Goal: Communication & Community: Participate in discussion

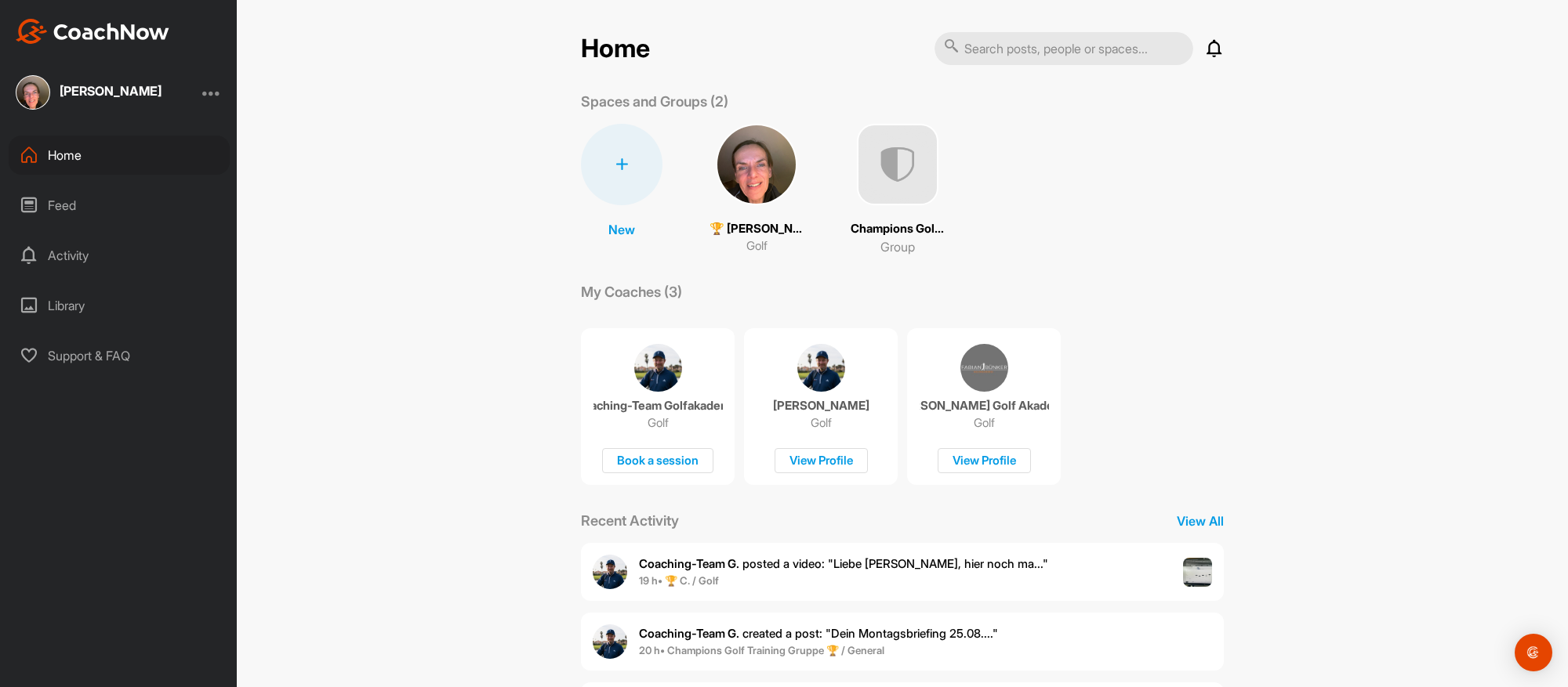
click at [925, 562] on span "Coaching-Team G. posted a video : " Liebe [PERSON_NAME], hier noch ma... "" at bounding box center [844, 564] width 409 height 14
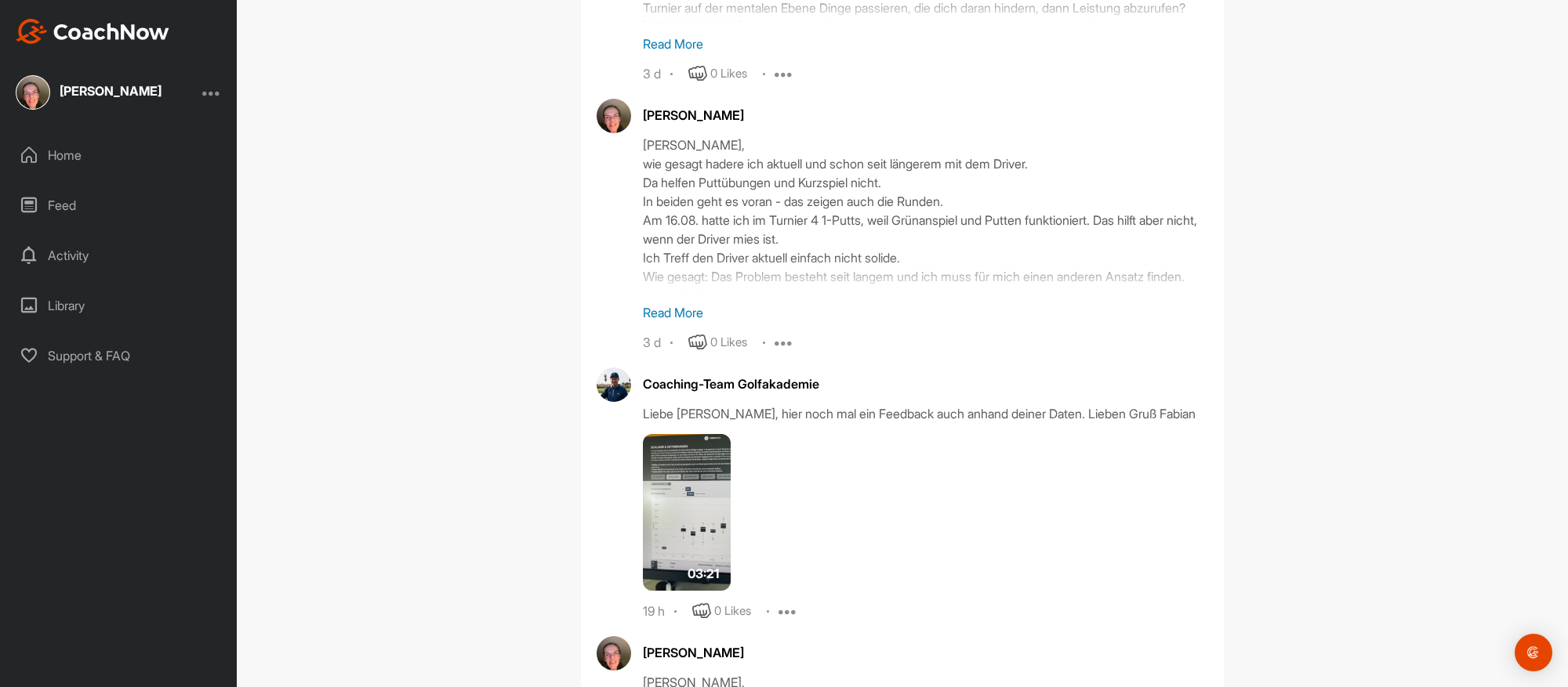
scroll to position [2000, 0]
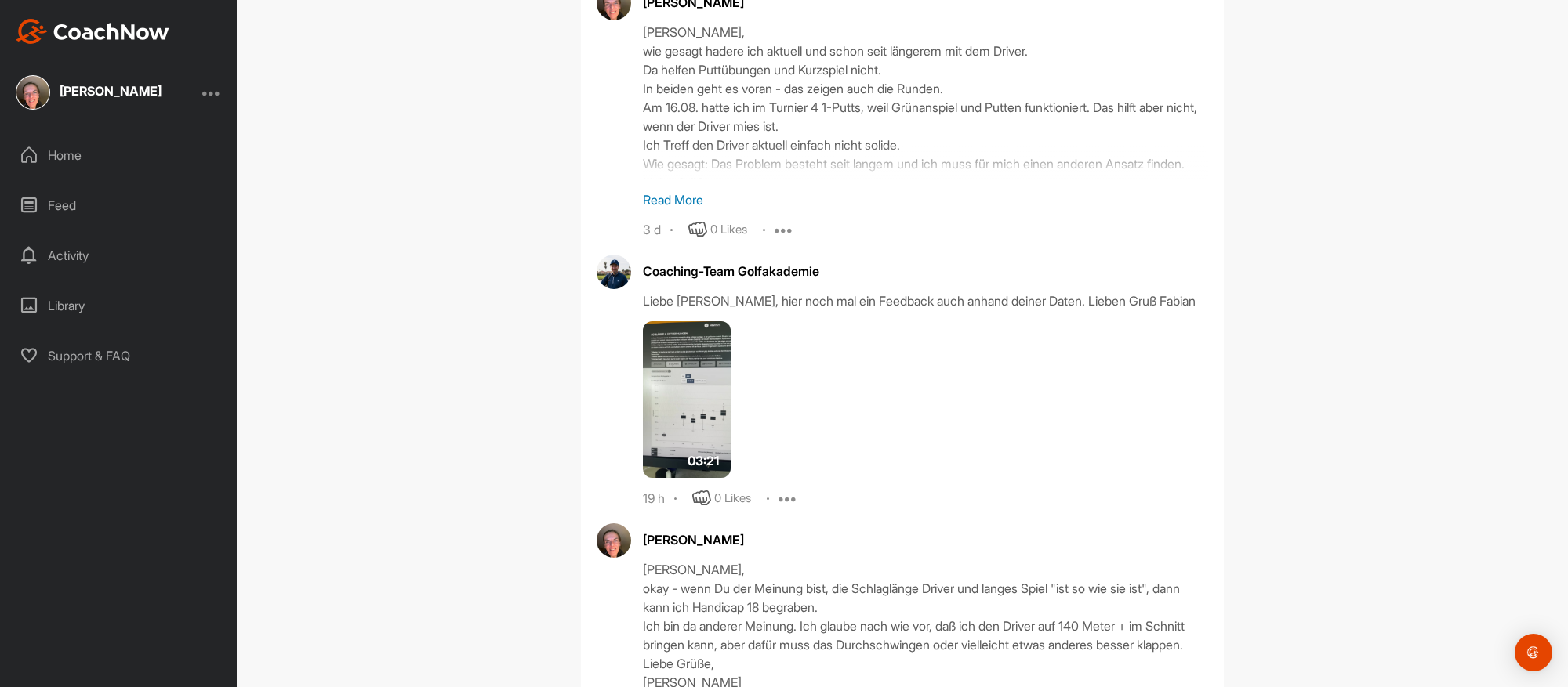
click at [1360, 543] on div "🏆 [PERSON_NAME] (23,6) Golf Go To Timeline Coaching-Team Golfakademie 2 w Repor…" at bounding box center [902, 343] width 1331 height 687
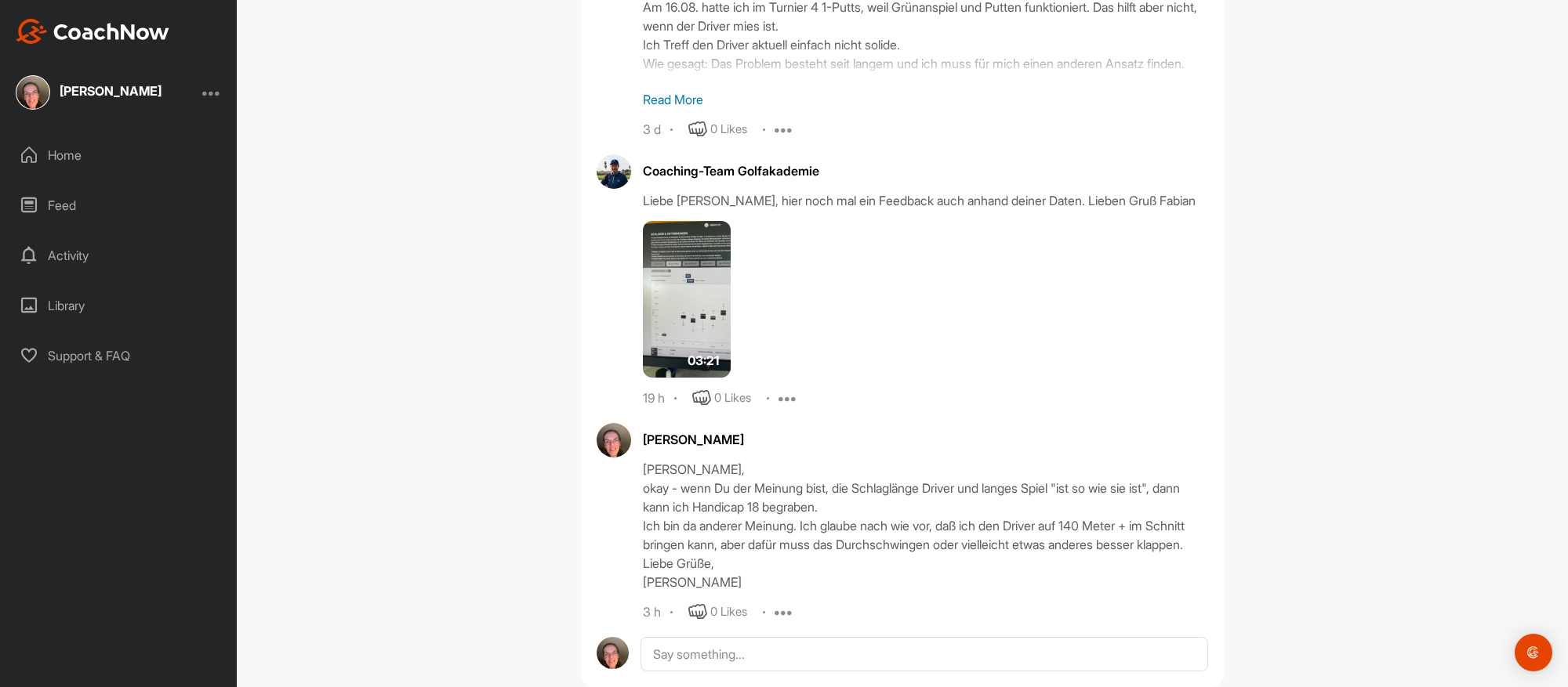
scroll to position [2117, 0]
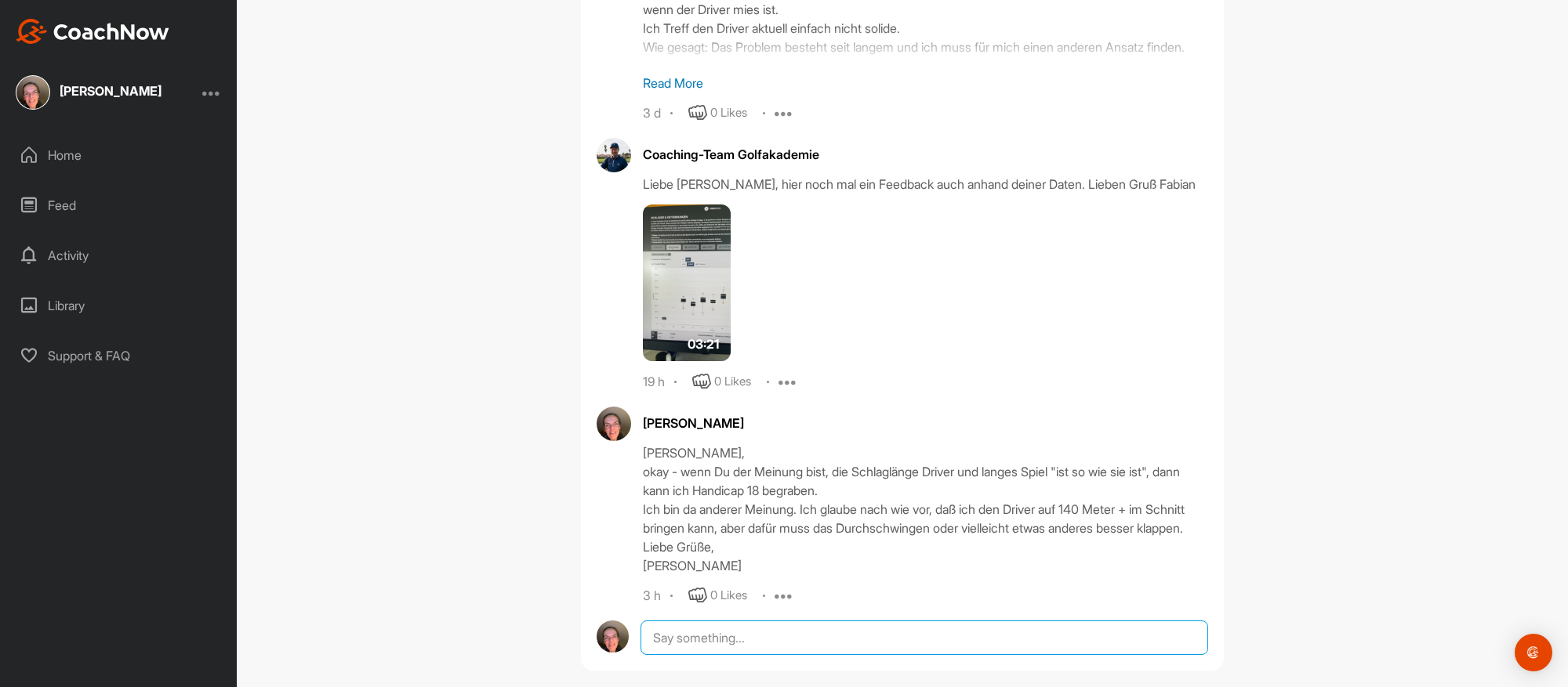
click at [671, 621] on textarea at bounding box center [924, 638] width 567 height 35
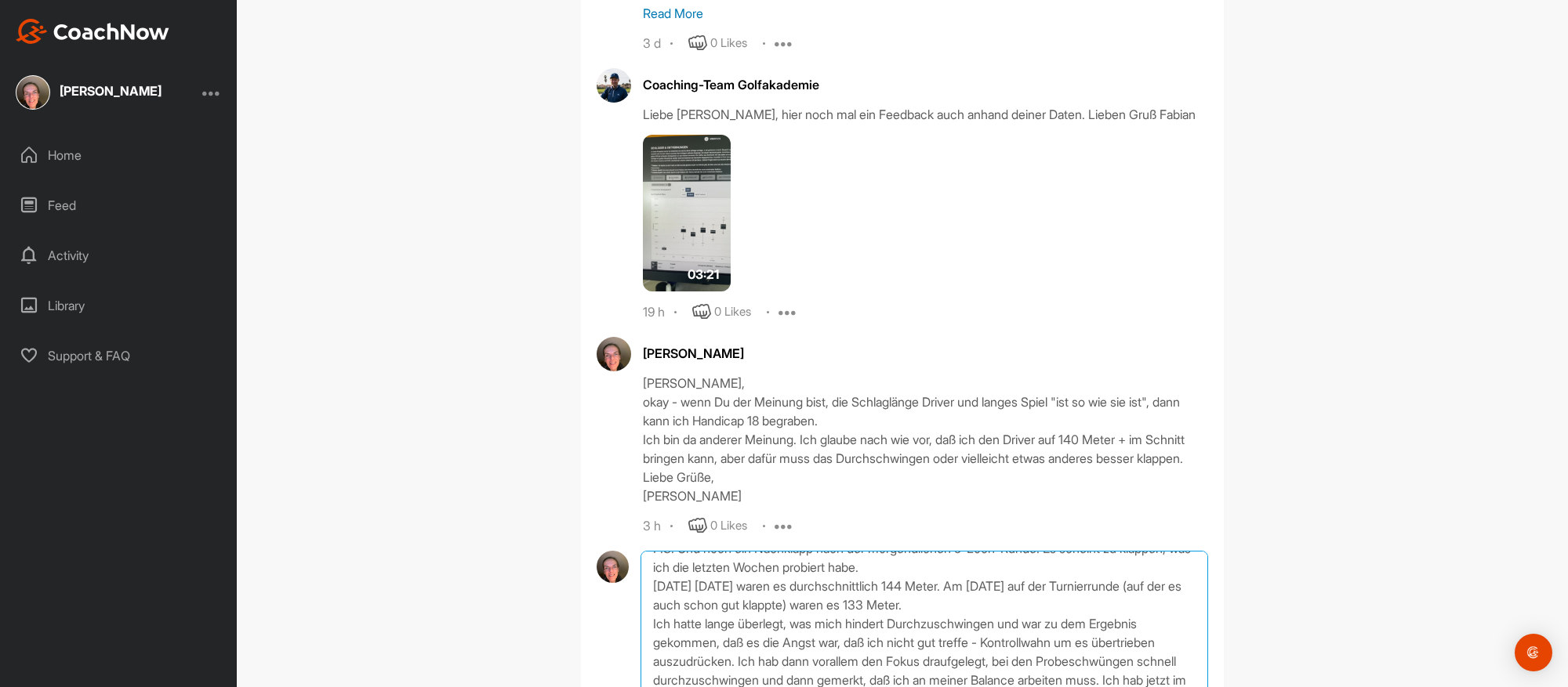
scroll to position [38, 0]
click at [631, 627] on div "P.S. Und noch ein Nachklapp nach der morgendlichen 9-Loch-Runde: Es scheint zu …" at bounding box center [902, 652] width 612 height 203
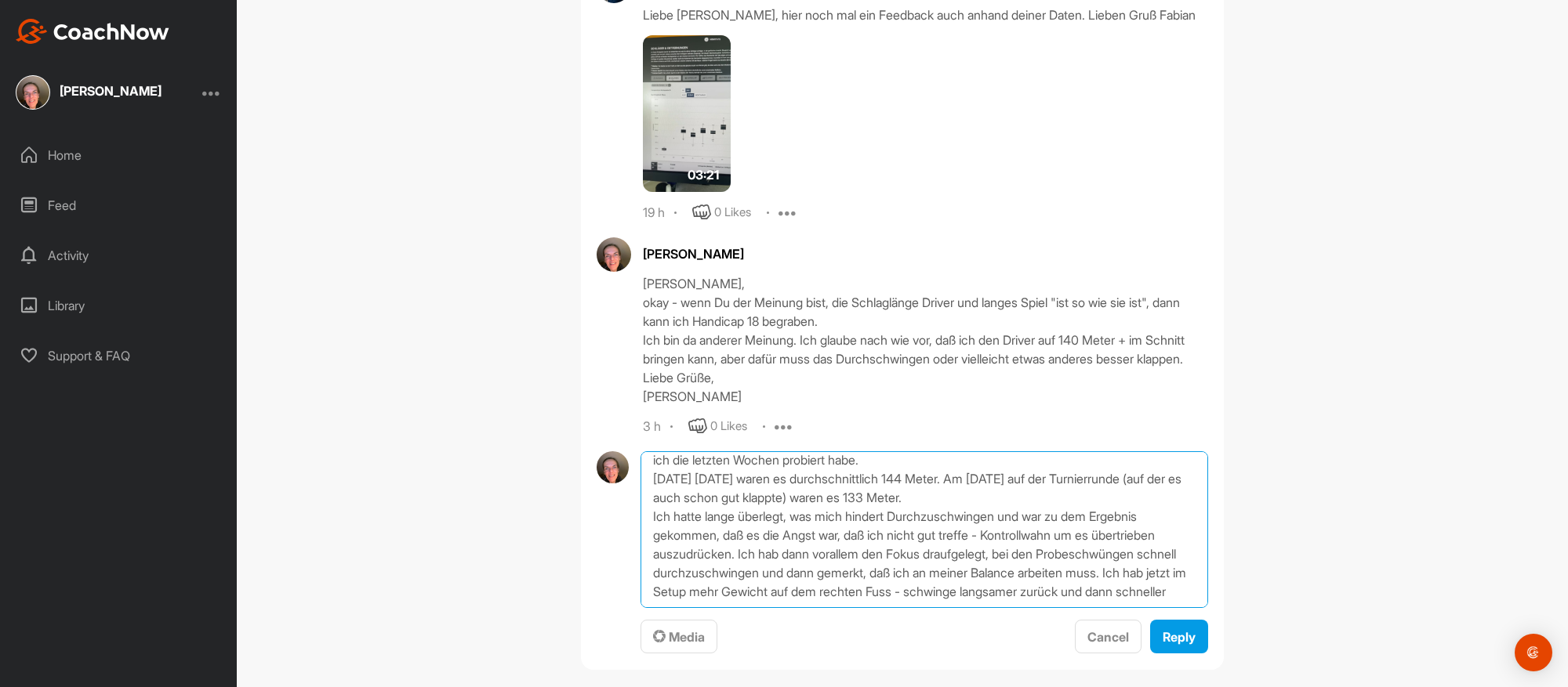
click at [990, 577] on textarea "P.S. Und noch ein Nachklapp nach der morgendlichen 9-Loch-Runde: Es scheint zu …" at bounding box center [924, 529] width 567 height 157
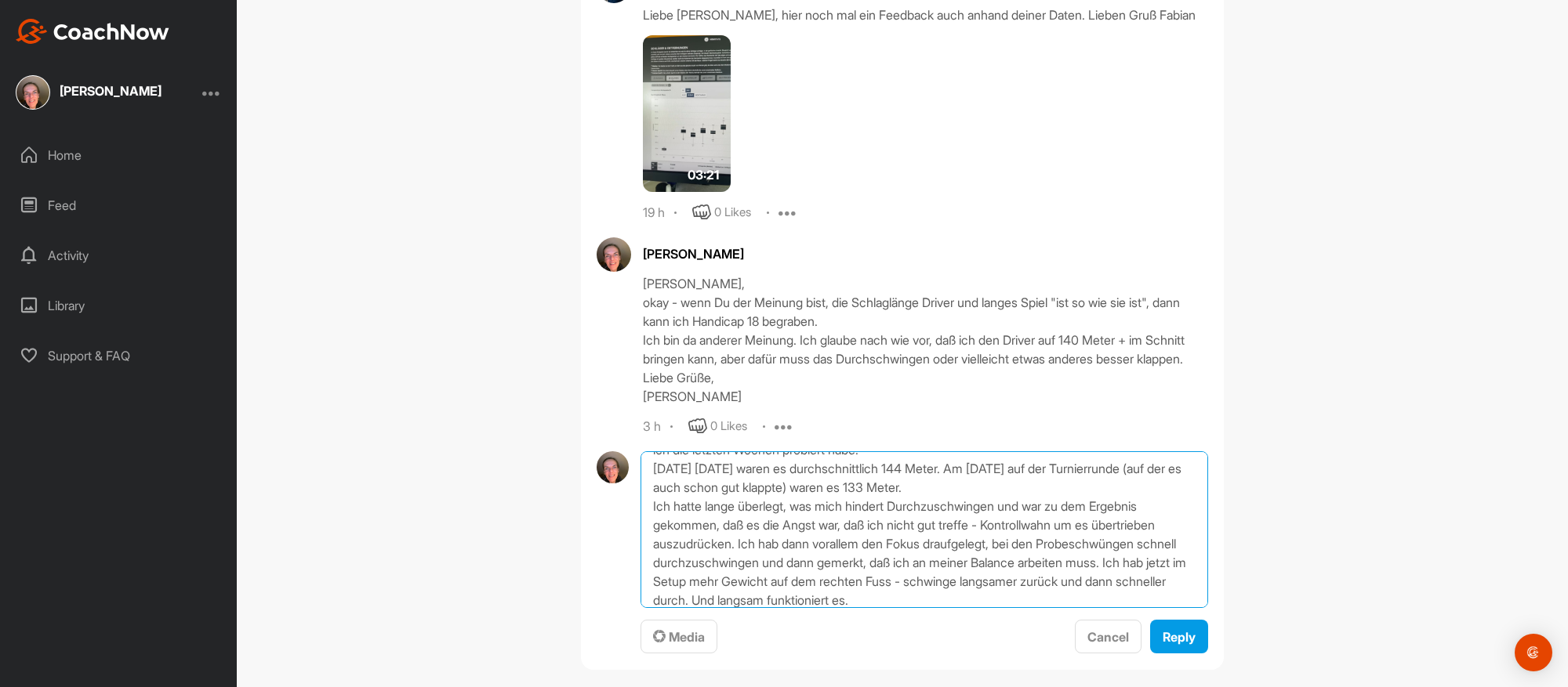
scroll to position [56, 0]
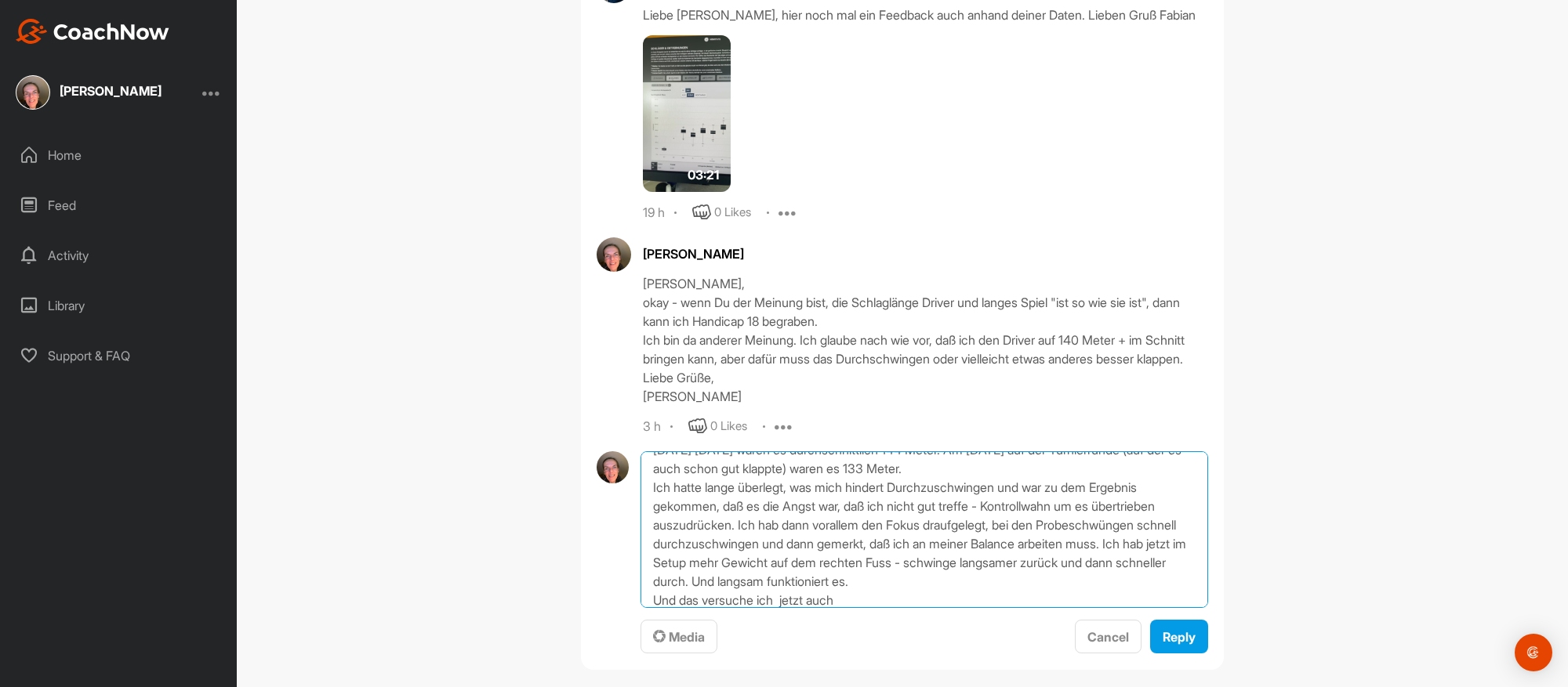
click at [929, 562] on textarea "P.S. Und noch ein Nachklapp nach der morgendlichen 9-Loch-Runde: Es scheint zu …" at bounding box center [924, 529] width 567 height 157
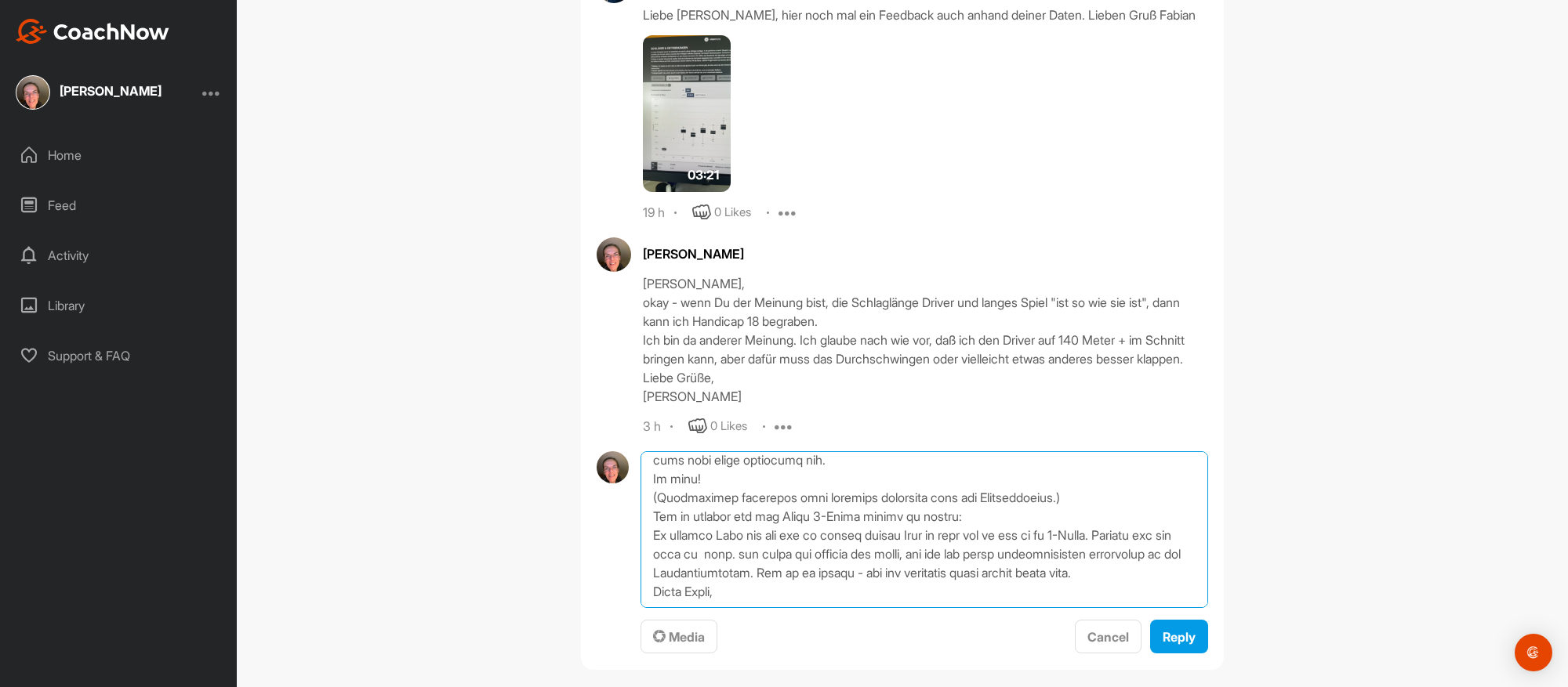
scroll to position [263, 0]
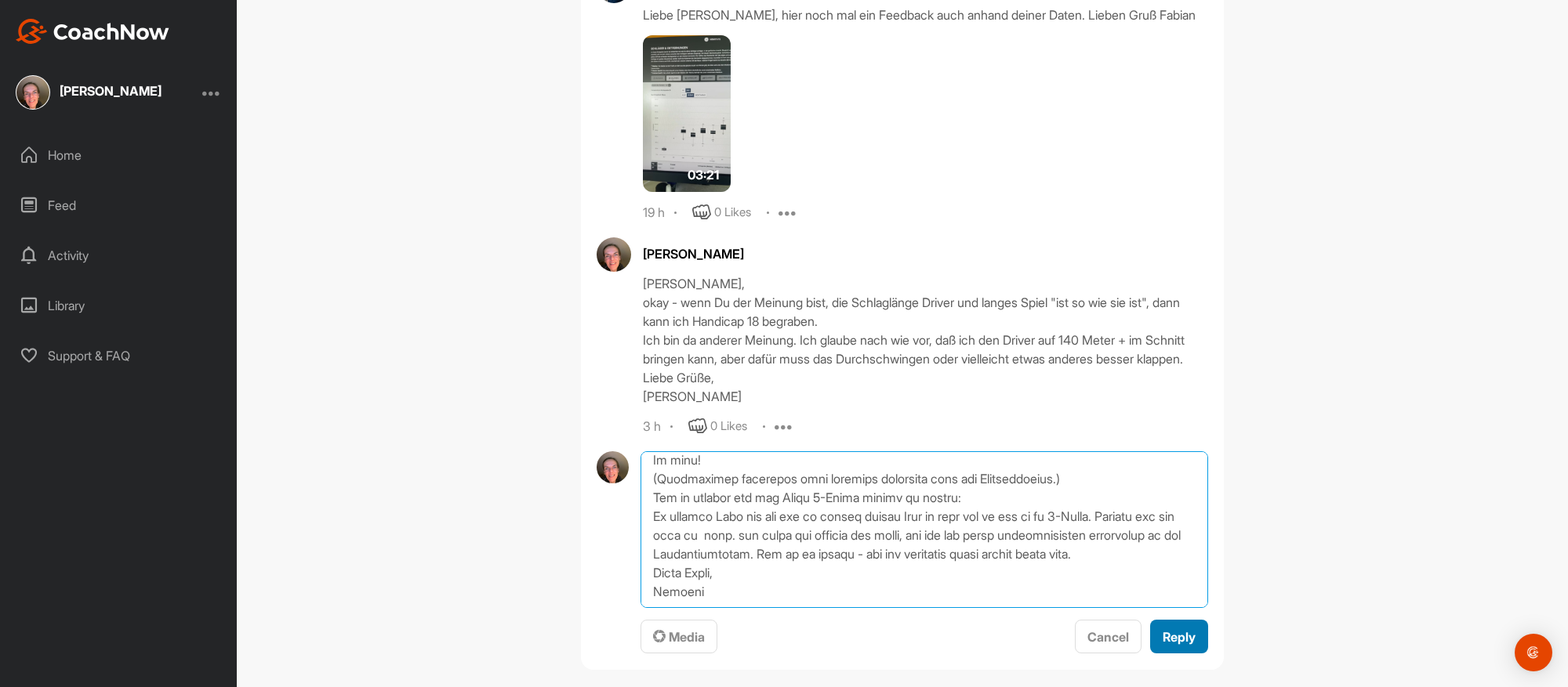
type textarea "L.I. Dol sita con Adipiscin elit sed doeiusmodtemp 1-Inci-Utlab: Et dolorem al …"
click at [1165, 629] on span "Reply" at bounding box center [1179, 636] width 33 height 15
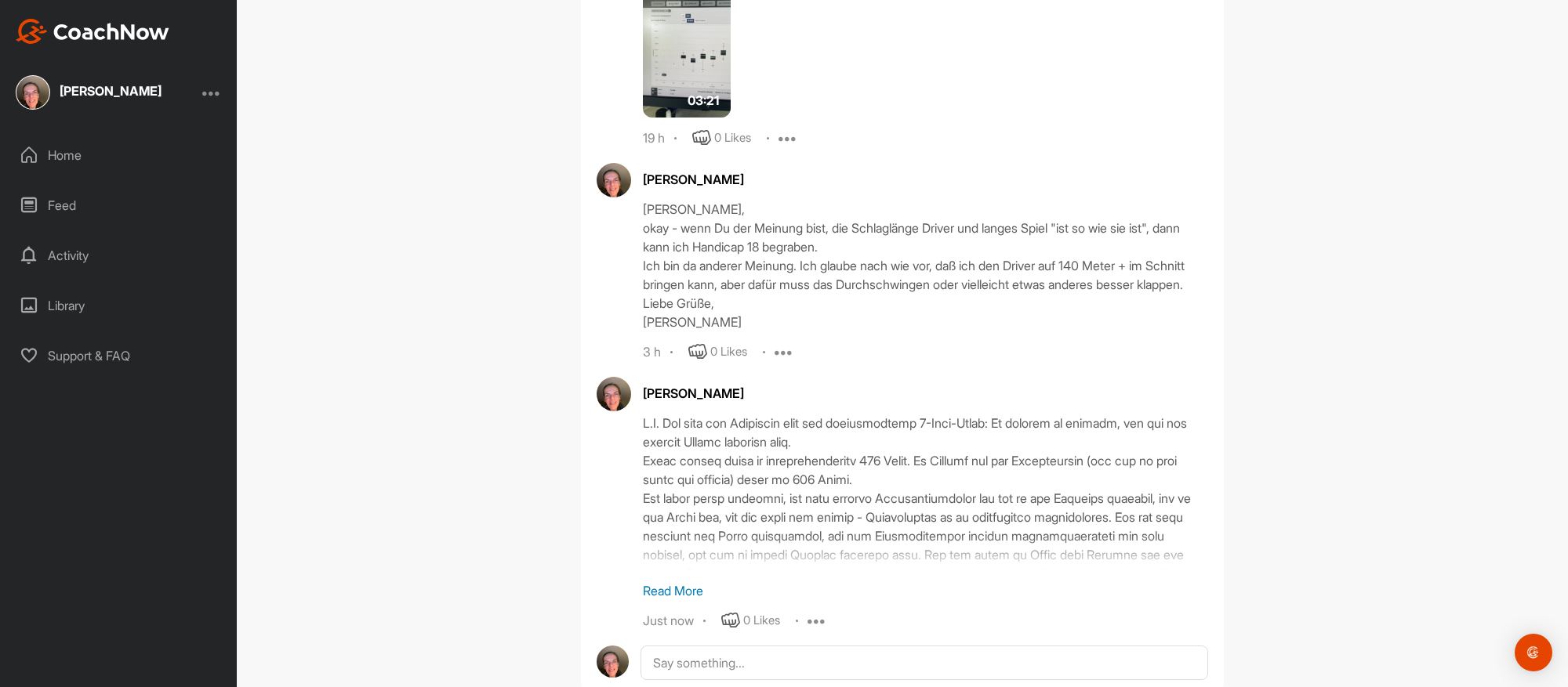
scroll to position [2386, 0]
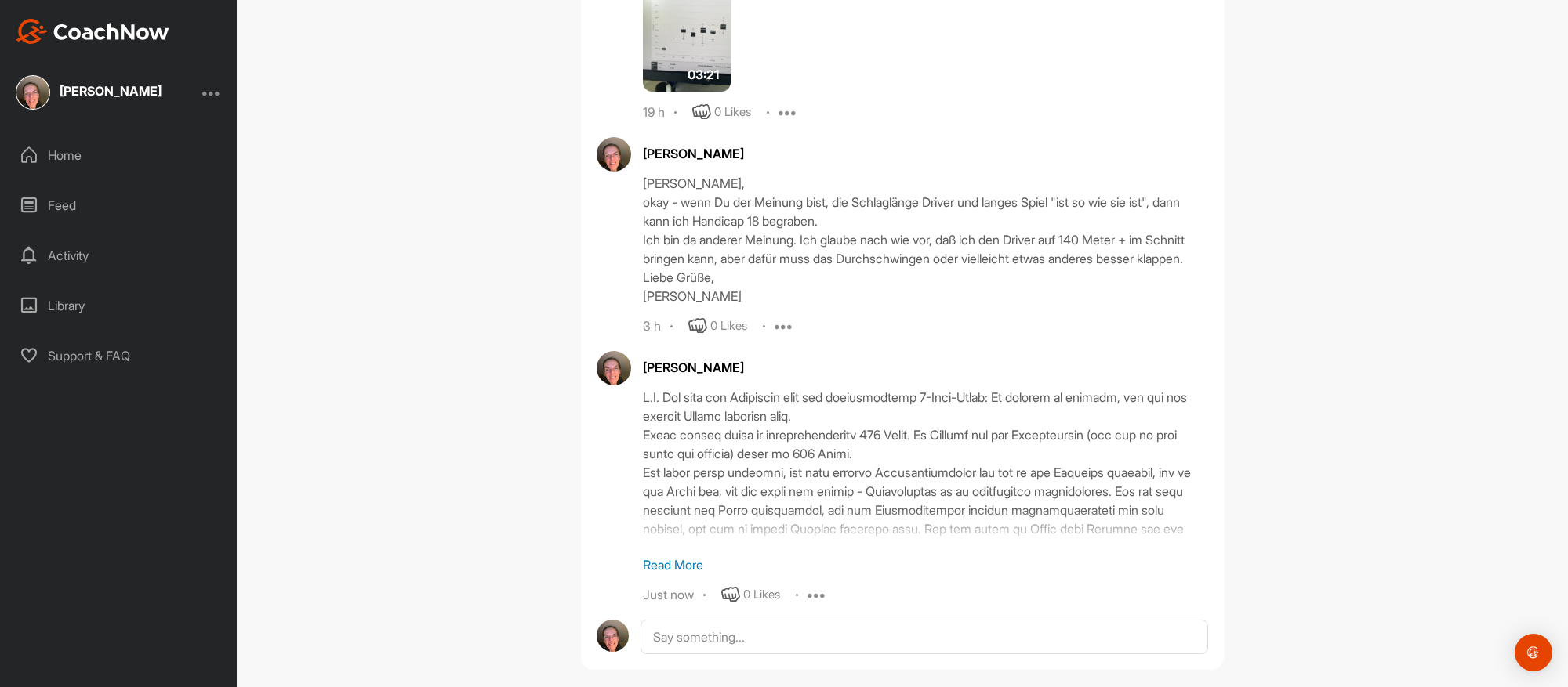
click at [774, 317] on icon at bounding box center [783, 325] width 19 height 19
click at [774, 370] on p "Edit" at bounding box center [781, 379] width 21 height 16
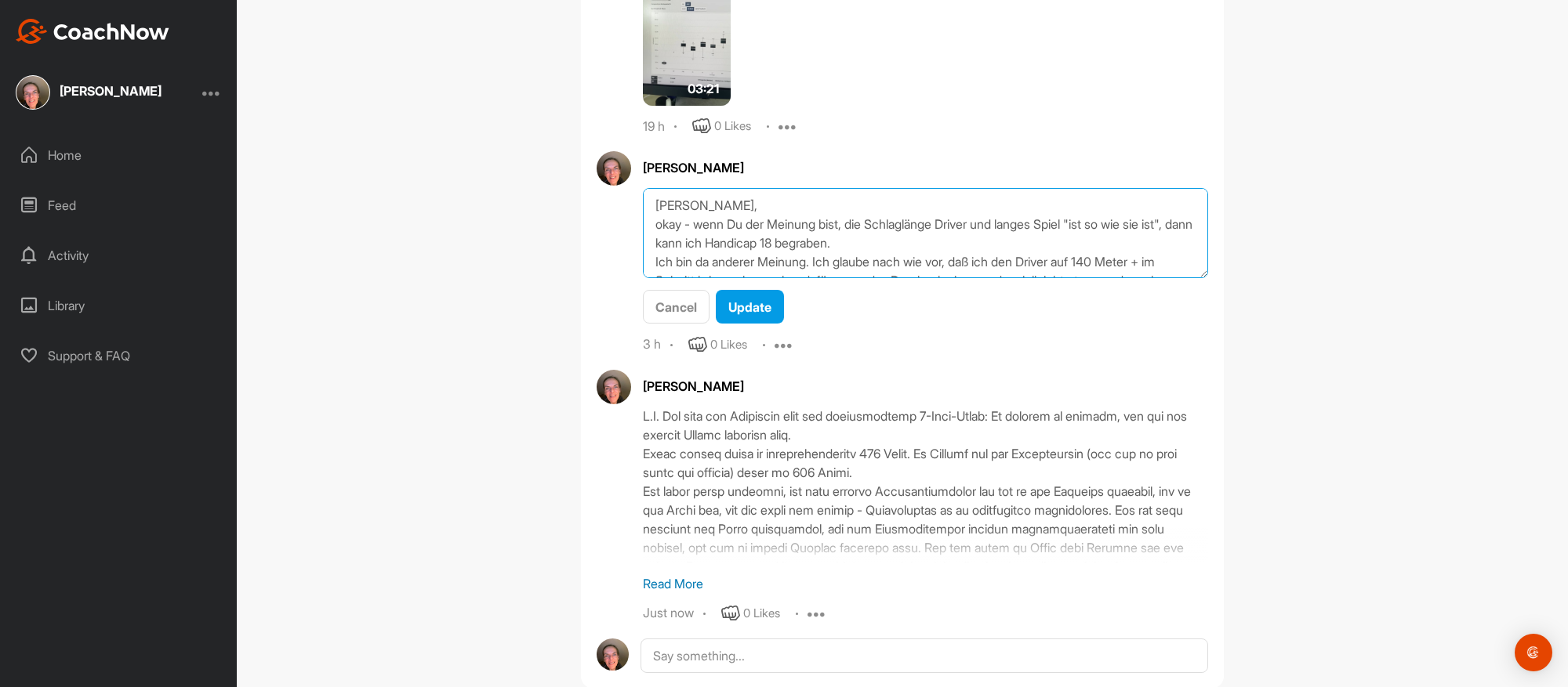
scroll to position [44, 0]
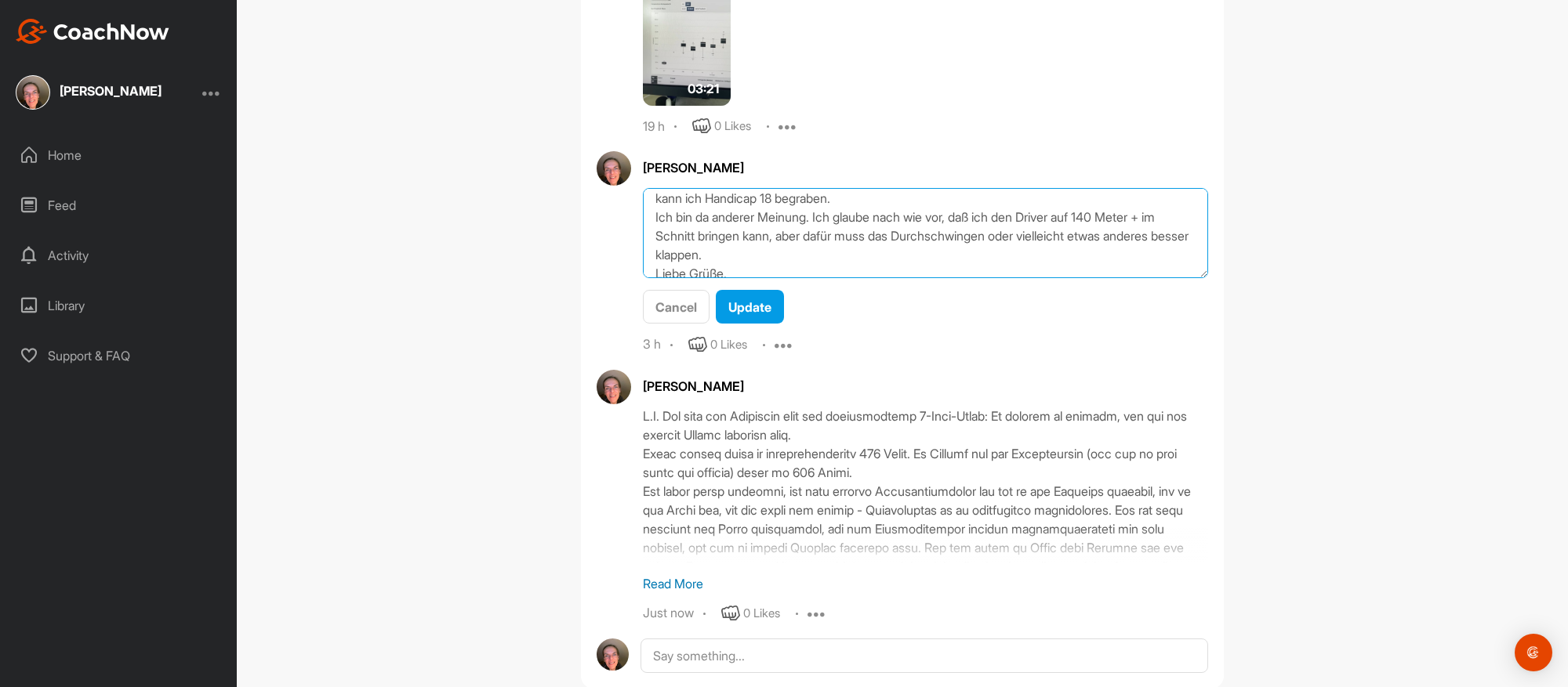
click at [699, 213] on textarea "[PERSON_NAME], okay - wenn Du der Meinung bist, die Schlaglänge Driver und lang…" at bounding box center [925, 234] width 565 height 90
type textarea "[PERSON_NAME], okay - wenn Du der Meinung bist, die Schlaglänge Driver und lang…"
click at [743, 290] on button "Update" at bounding box center [749, 307] width 68 height 34
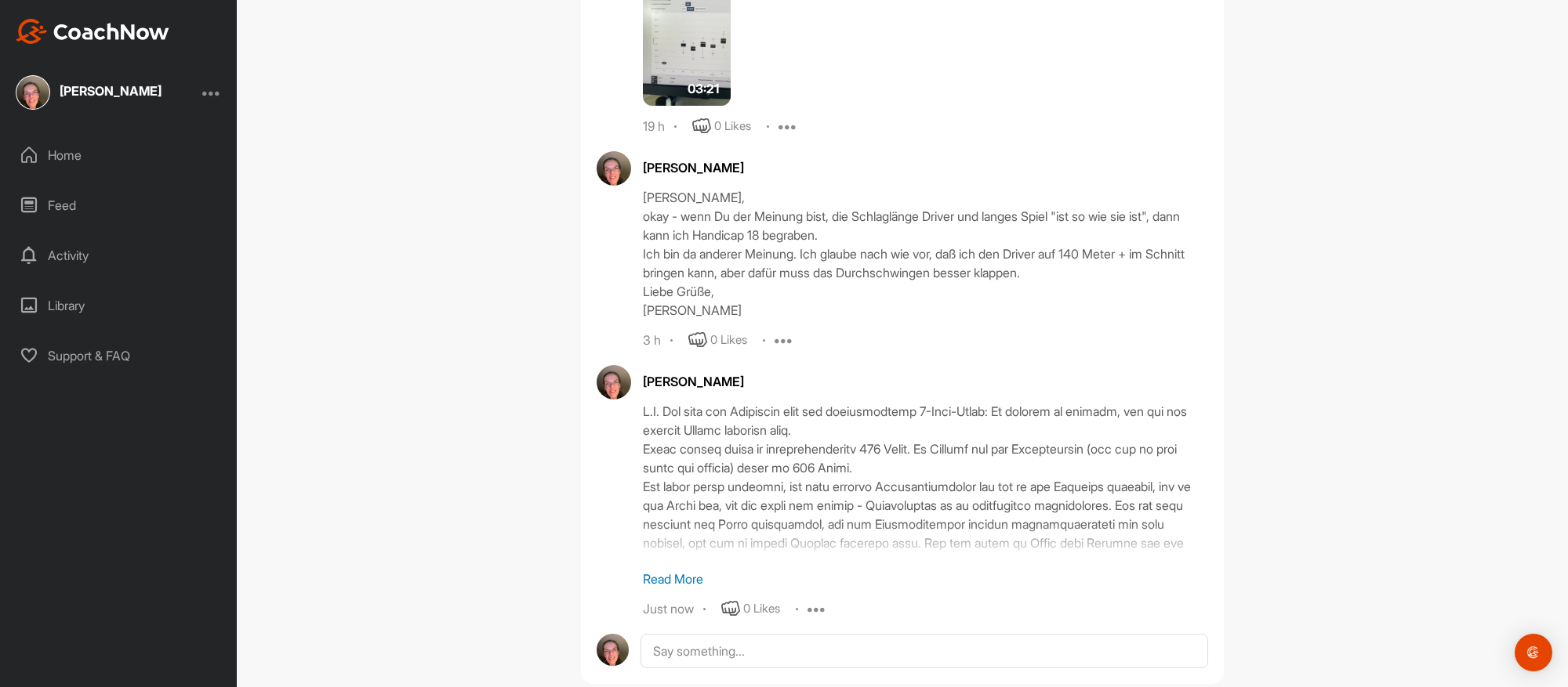
scroll to position [2366, 0]
